Goal: Task Accomplishment & Management: Complete application form

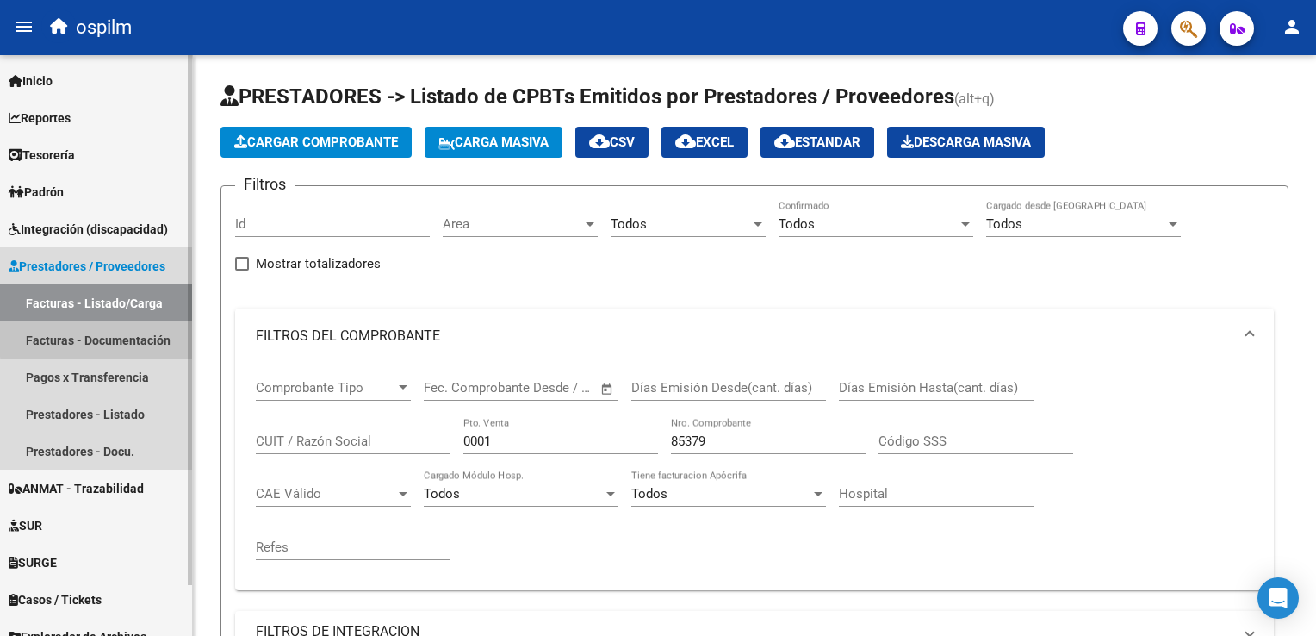
click at [126, 337] on link "Facturas - Documentación" at bounding box center [96, 339] width 192 height 37
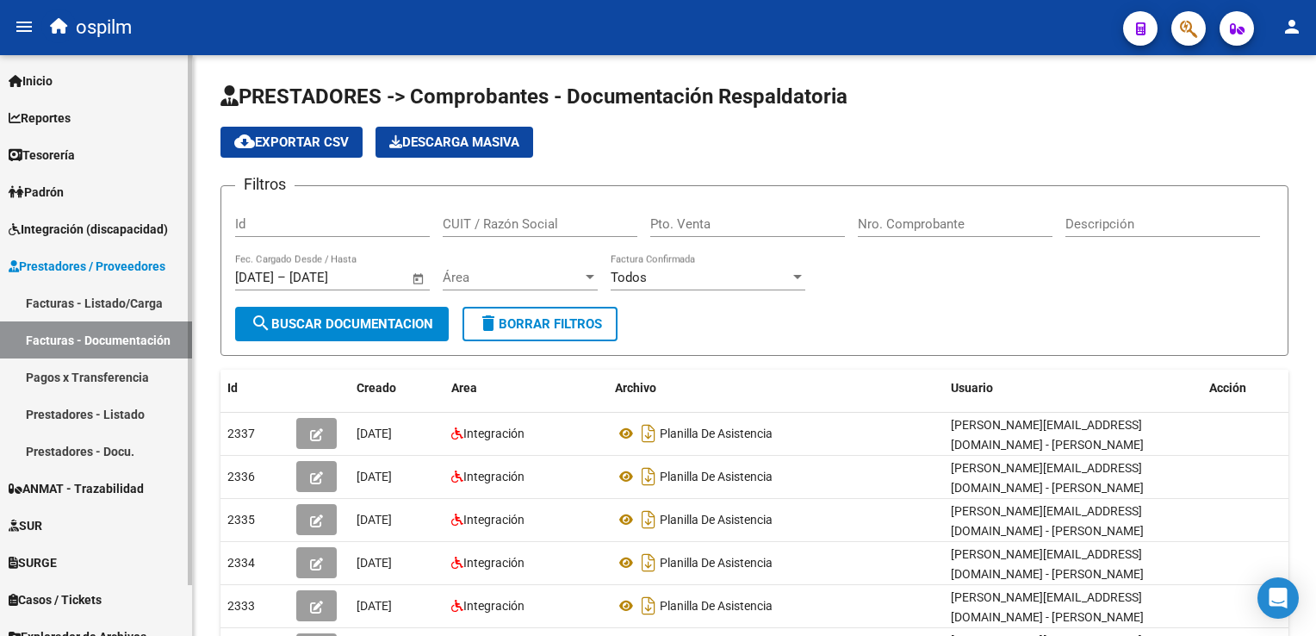
click at [109, 295] on link "Facturas - Listado/Carga" at bounding box center [96, 302] width 192 height 37
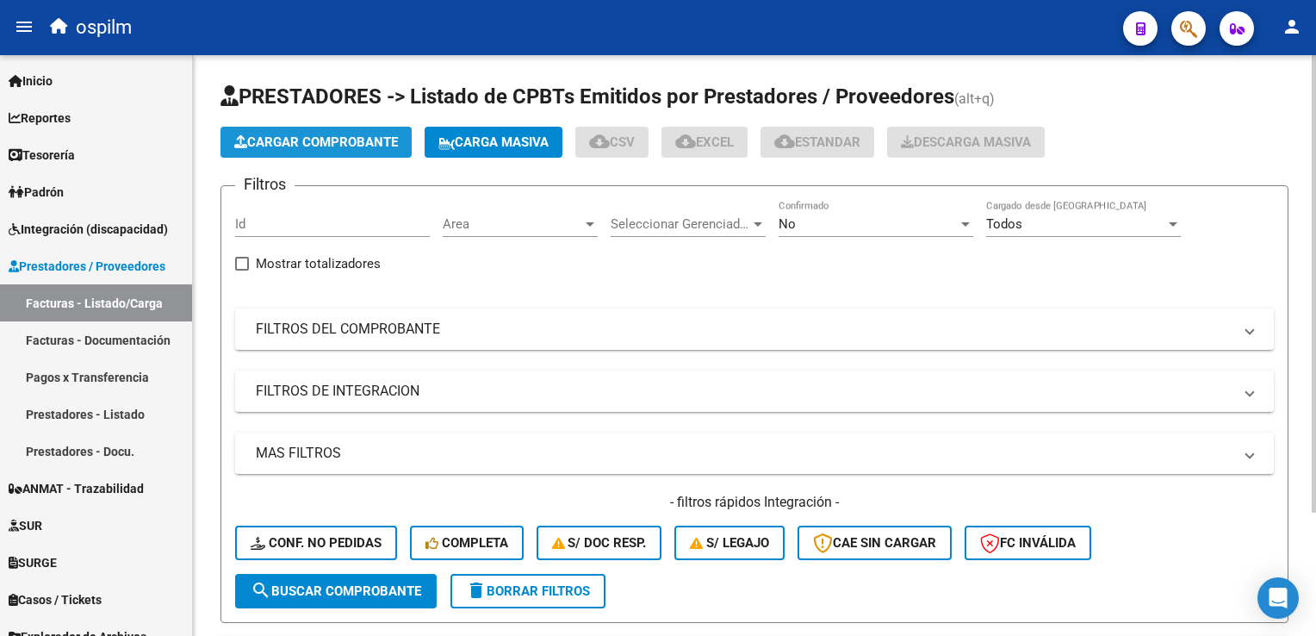
click at [291, 142] on span "Cargar Comprobante" at bounding box center [316, 142] width 164 height 16
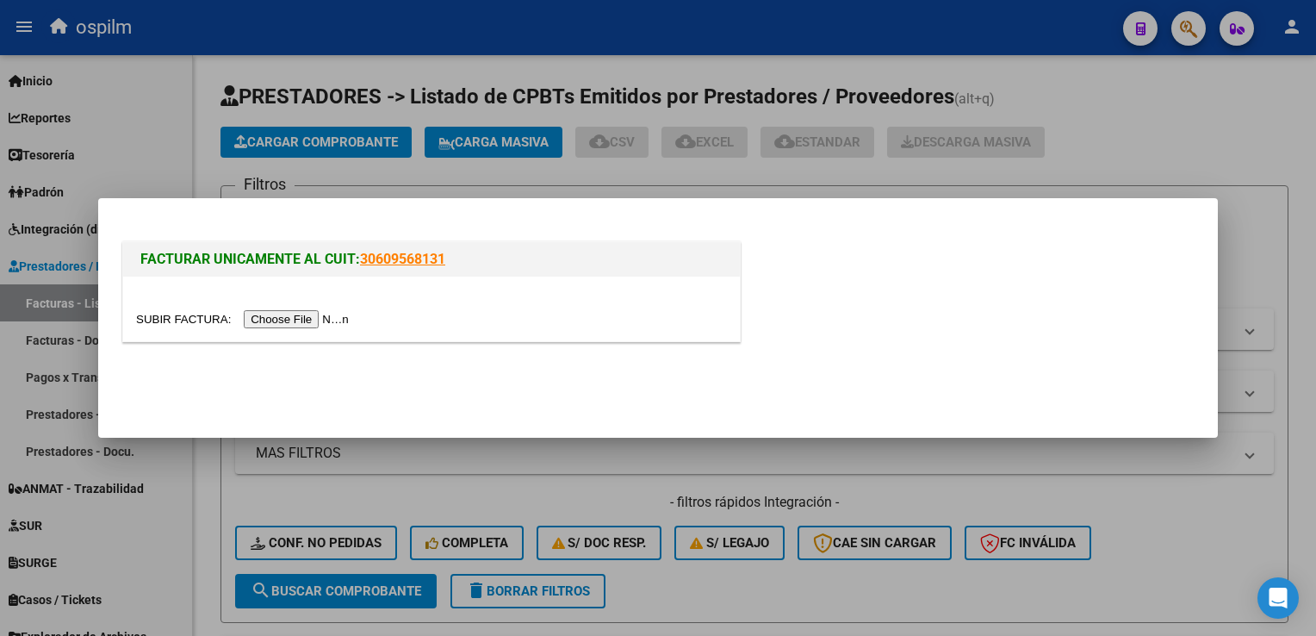
click at [288, 324] on input "file" at bounding box center [245, 319] width 218 height 18
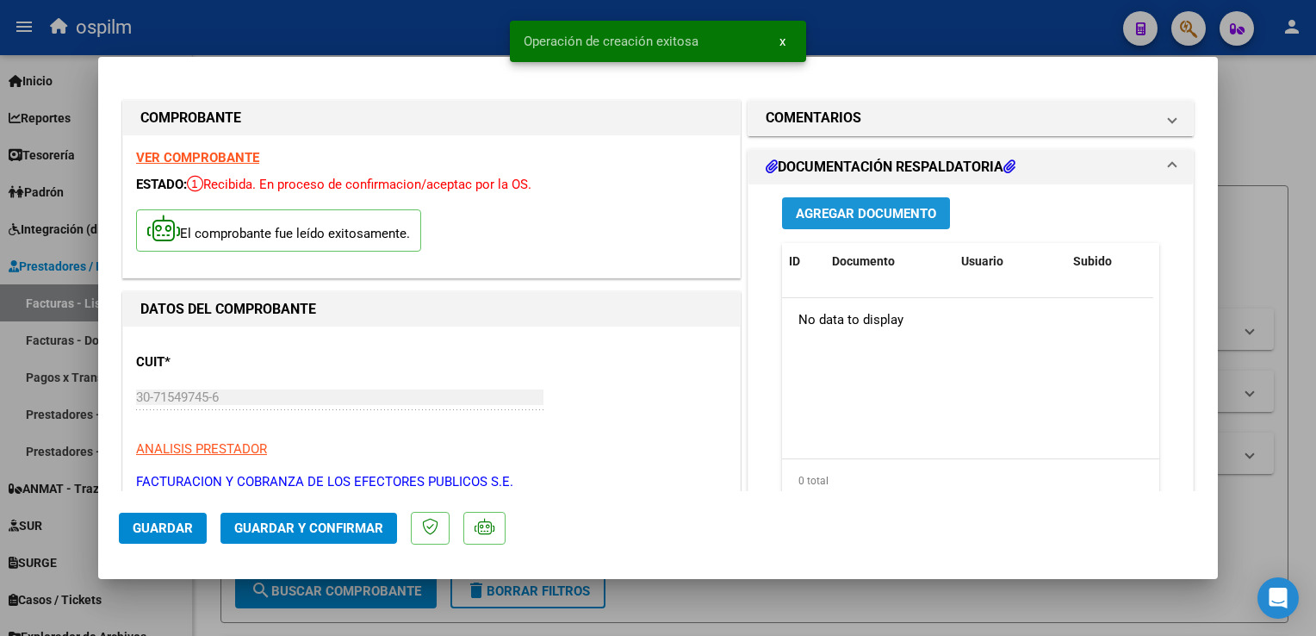
click at [801, 205] on span "Agregar Documento" at bounding box center [866, 213] width 140 height 16
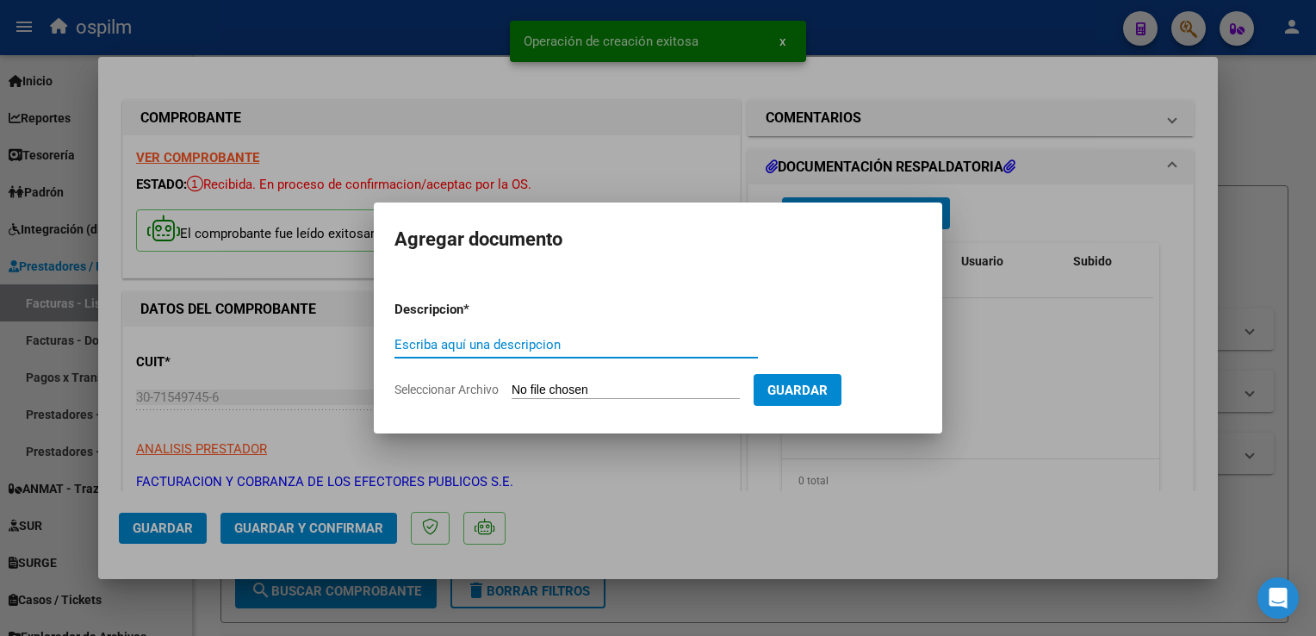
click at [470, 340] on input "Escriba aquí una descripcion" at bounding box center [577, 345] width 364 height 16
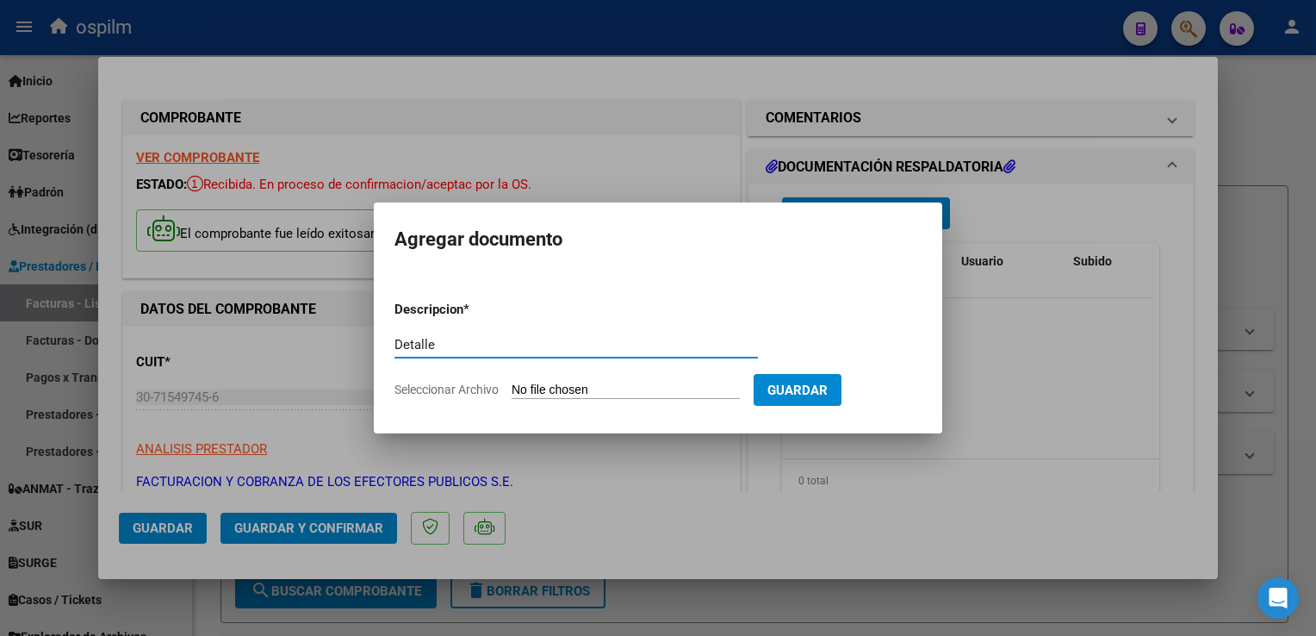
type input "Detalle"
click at [536, 384] on input "Seleccionar Archivo" at bounding box center [626, 391] width 228 height 16
type input "C:\fakepath\Anexo 85515.pdf"
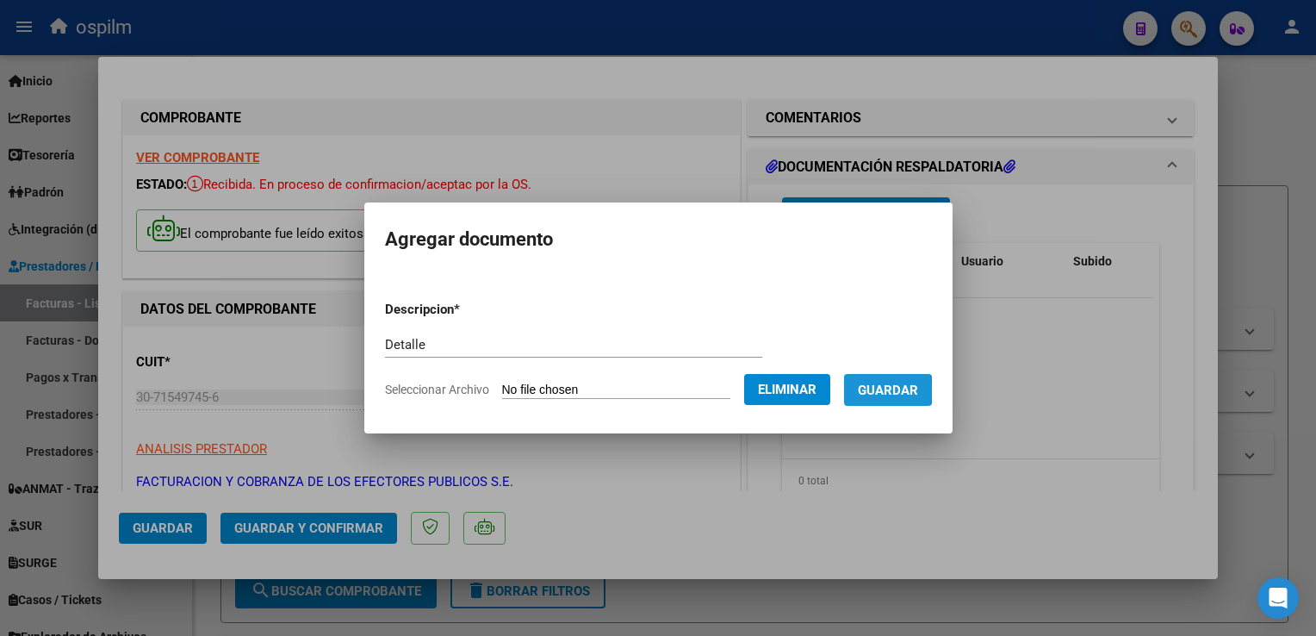
click at [853, 390] on button "Guardar" at bounding box center [888, 390] width 88 height 32
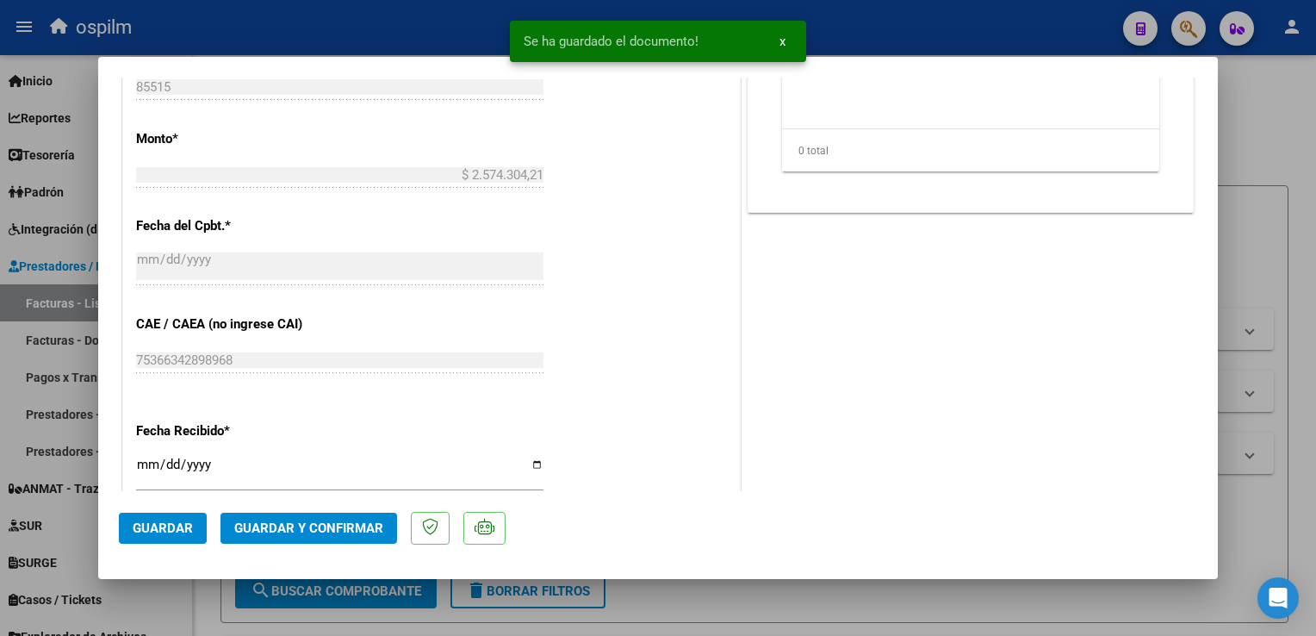
scroll to position [862, 0]
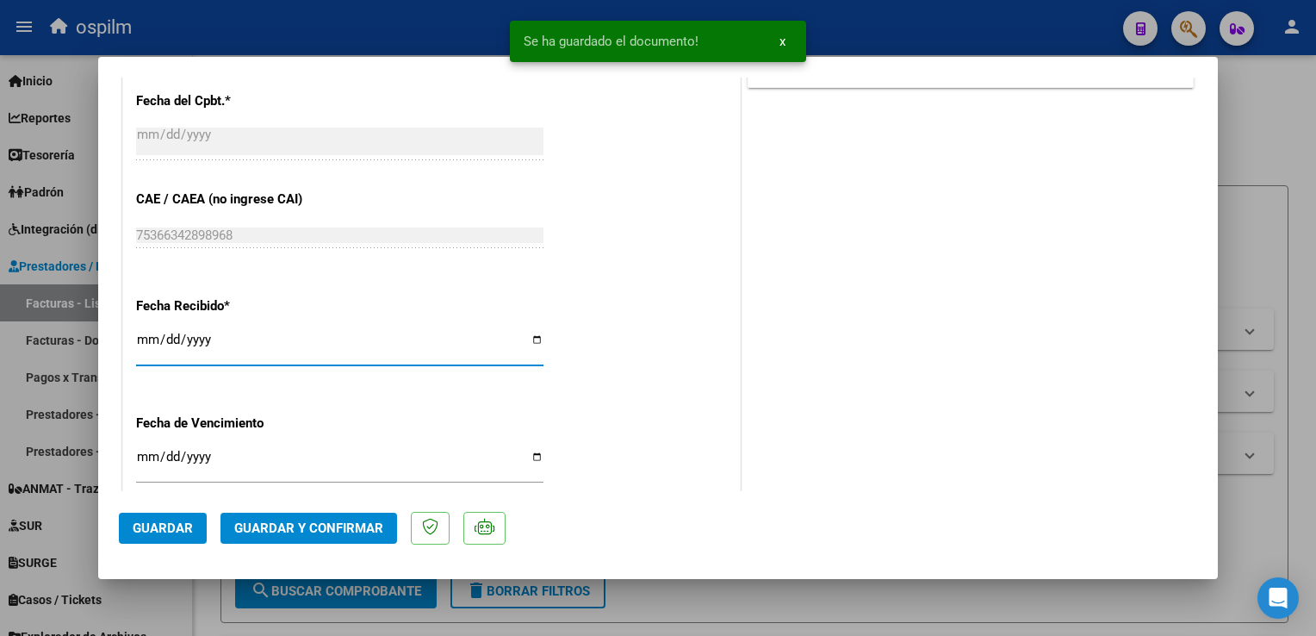
click at [142, 341] on input "[DATE]" at bounding box center [340, 347] width 408 height 28
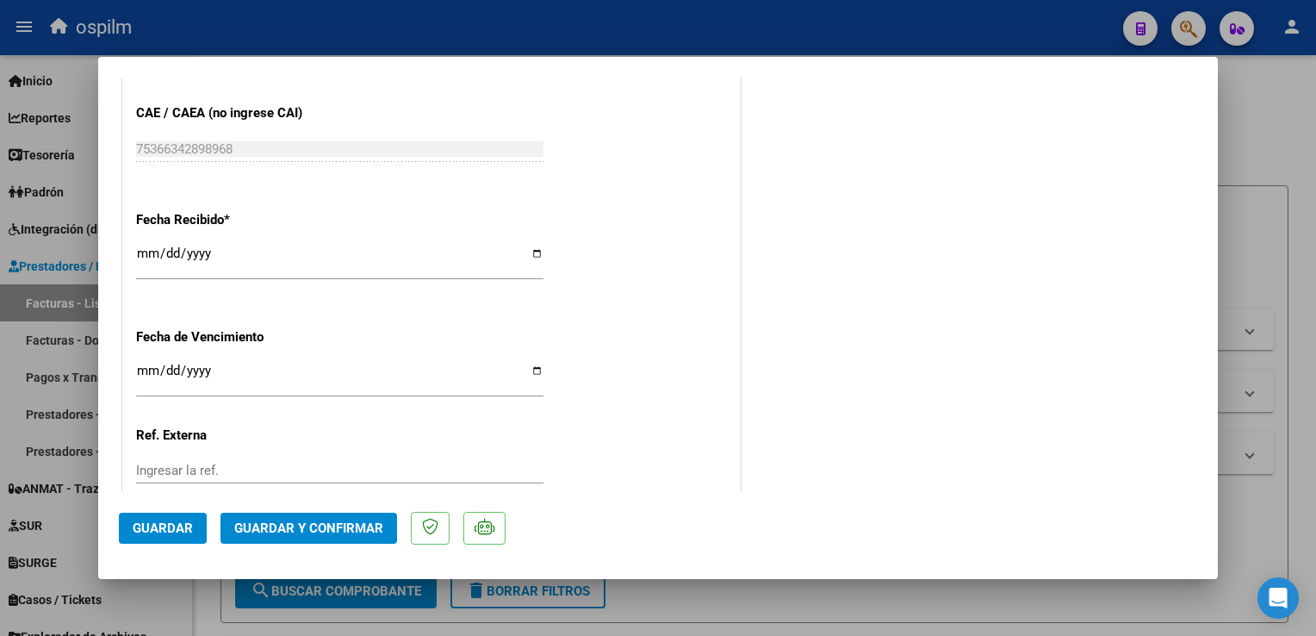
scroll to position [1060, 0]
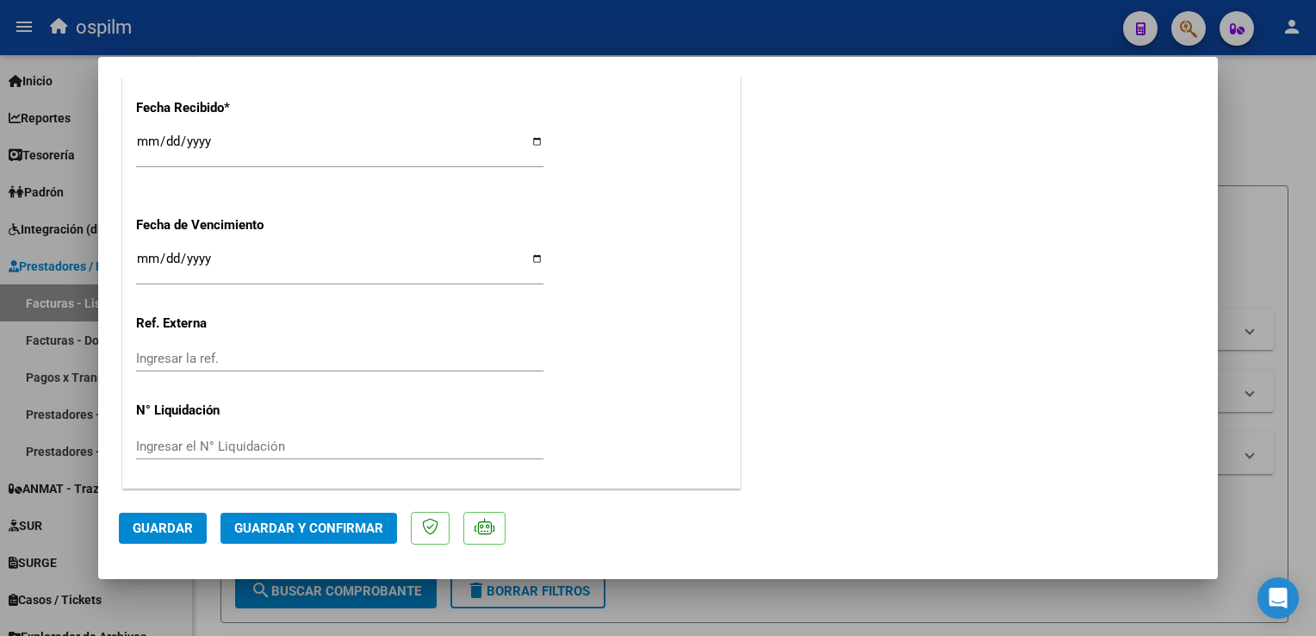
click at [312, 522] on span "Guardar y Confirmar" at bounding box center [308, 528] width 149 height 16
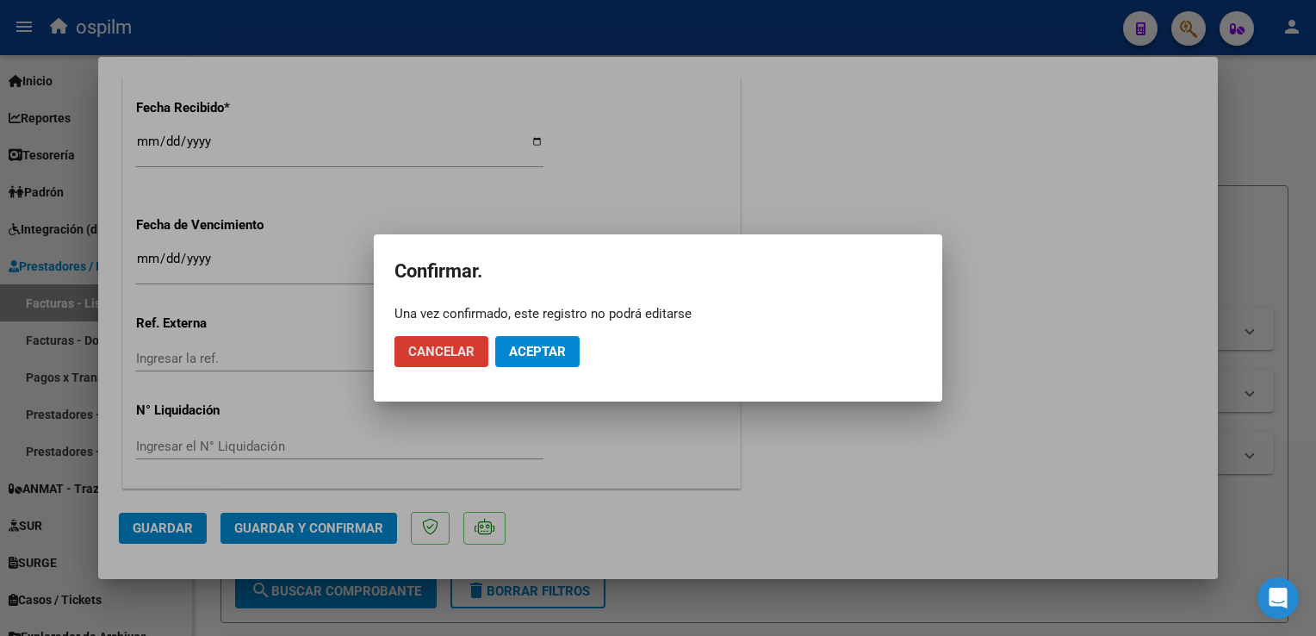
click at [532, 352] on span "Aceptar" at bounding box center [537, 352] width 57 height 16
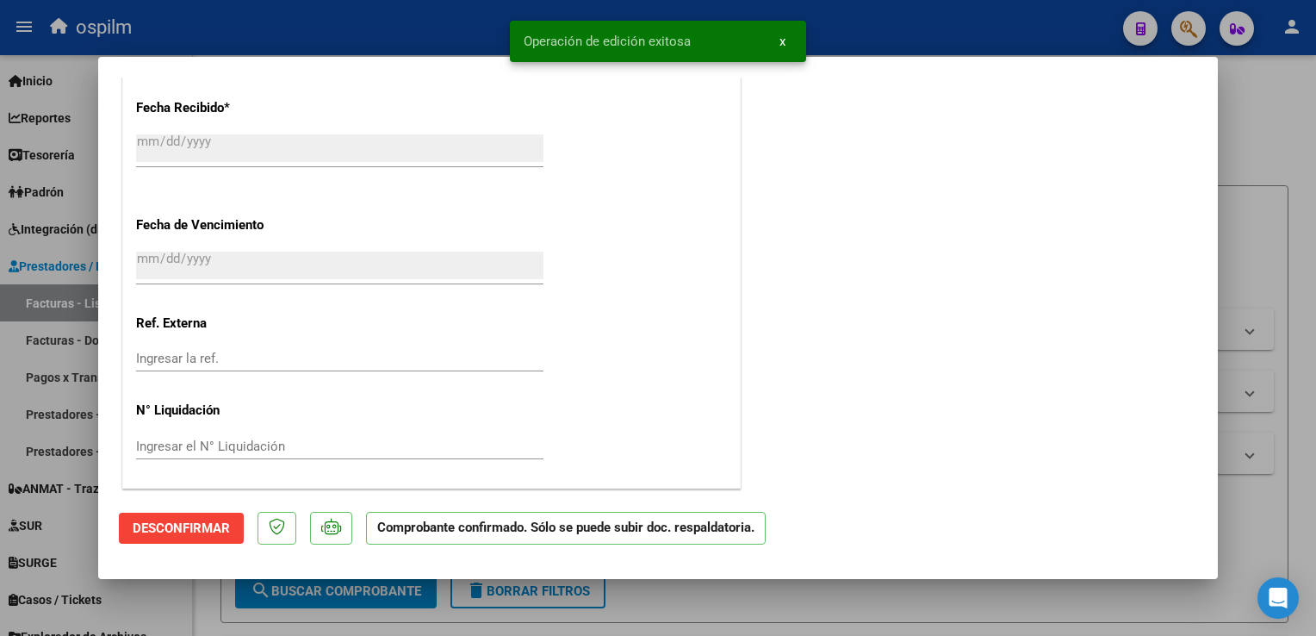
click at [1292, 174] on div at bounding box center [658, 318] width 1316 height 636
type input "$ 0,00"
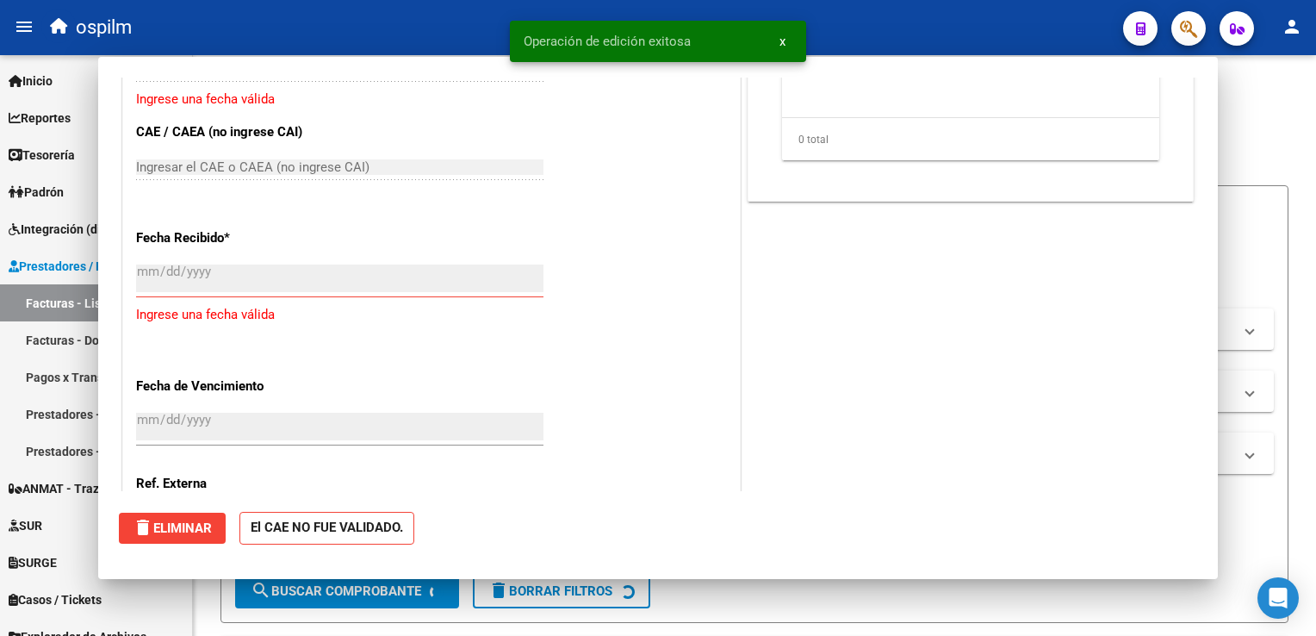
scroll to position [1190, 0]
